Goal: Task Accomplishment & Management: Complete application form

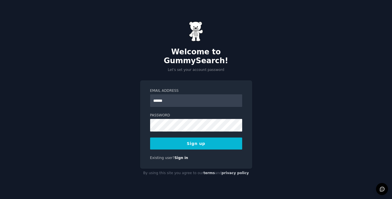
type input "**********"
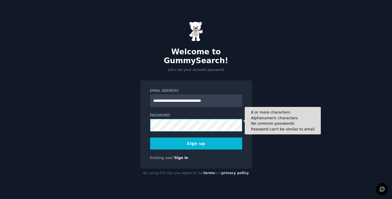
click at [150, 138] on button "Sign up" at bounding box center [196, 144] width 92 height 12
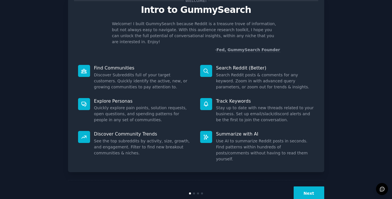
scroll to position [25, 0]
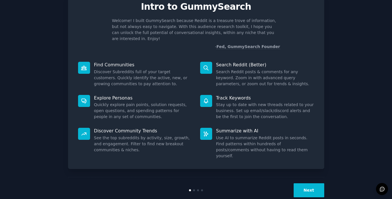
click at [315, 183] on button "Next" at bounding box center [309, 190] width 31 height 14
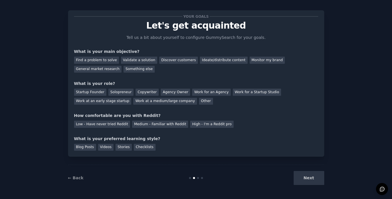
scroll to position [6, 0]
click at [97, 69] on div "General market research" at bounding box center [98, 69] width 48 height 7
click at [203, 91] on div "Work for an Agency" at bounding box center [211, 92] width 38 height 7
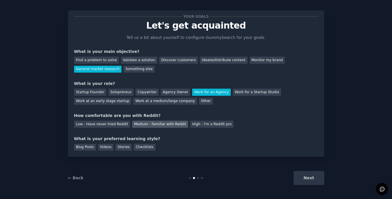
click at [171, 123] on div "Medium - Familiar with Reddit" at bounding box center [160, 124] width 56 height 7
click at [92, 148] on div "Blog Posts" at bounding box center [85, 147] width 22 height 7
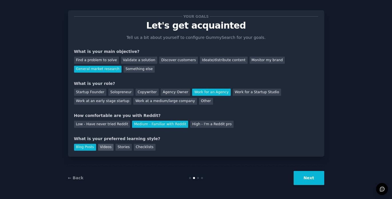
click at [108, 150] on div "Videos" at bounding box center [106, 147] width 16 height 7
click at [84, 150] on div "Blog Posts" at bounding box center [85, 147] width 22 height 7
click at [98, 150] on div "Videos" at bounding box center [106, 147] width 16 height 7
click at [87, 148] on div "Blog Posts" at bounding box center [85, 147] width 22 height 7
click at [303, 181] on button "Next" at bounding box center [309, 178] width 31 height 14
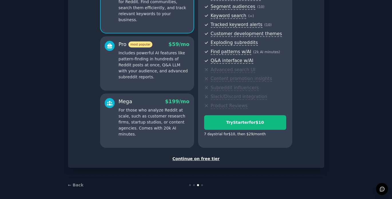
scroll to position [74, 0]
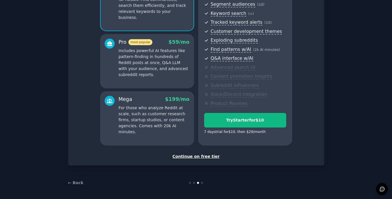
click at [189, 159] on div "Continue on free tier" at bounding box center [196, 157] width 244 height 6
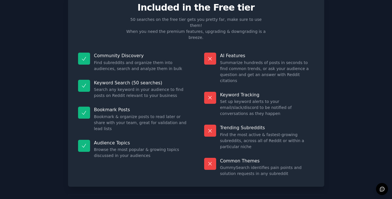
scroll to position [23, 0]
